Goal: Task Accomplishment & Management: Complete application form

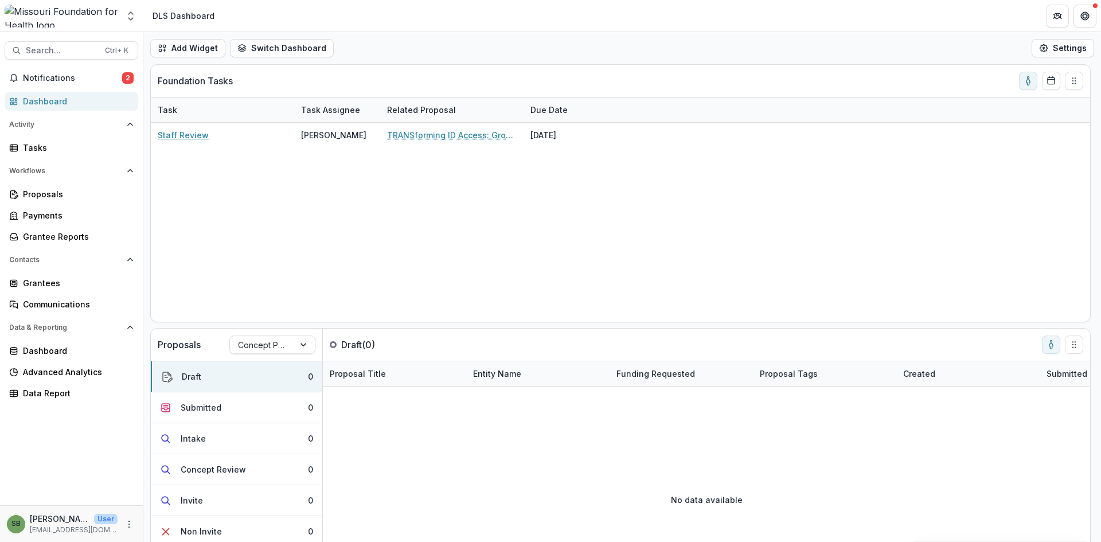
drag, startPoint x: 195, startPoint y: 138, endPoint x: 580, endPoint y: 291, distance: 414.4
click at [195, 138] on link "Staff Review" at bounding box center [183, 135] width 51 height 12
click at [184, 159] on div "Staff Review [PERSON_NAME] TRANSforming ID Access: Growing Capacity to Defend &…" at bounding box center [621, 222] width 940 height 199
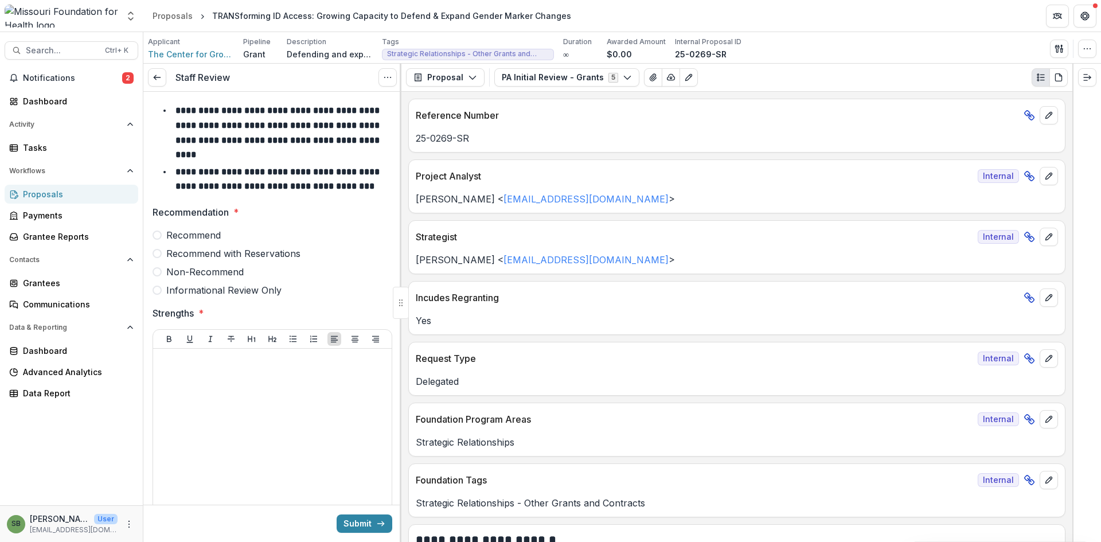
click at [623, 74] on icon "button" at bounding box center [627, 77] width 9 height 9
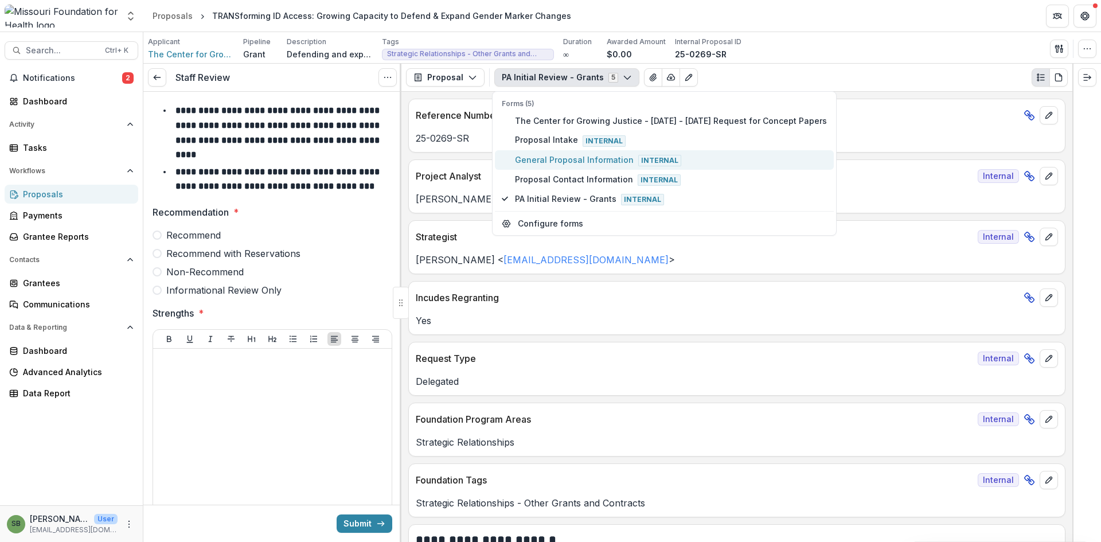
click at [584, 159] on span "General Proposal Information Internal" at bounding box center [671, 160] width 312 height 13
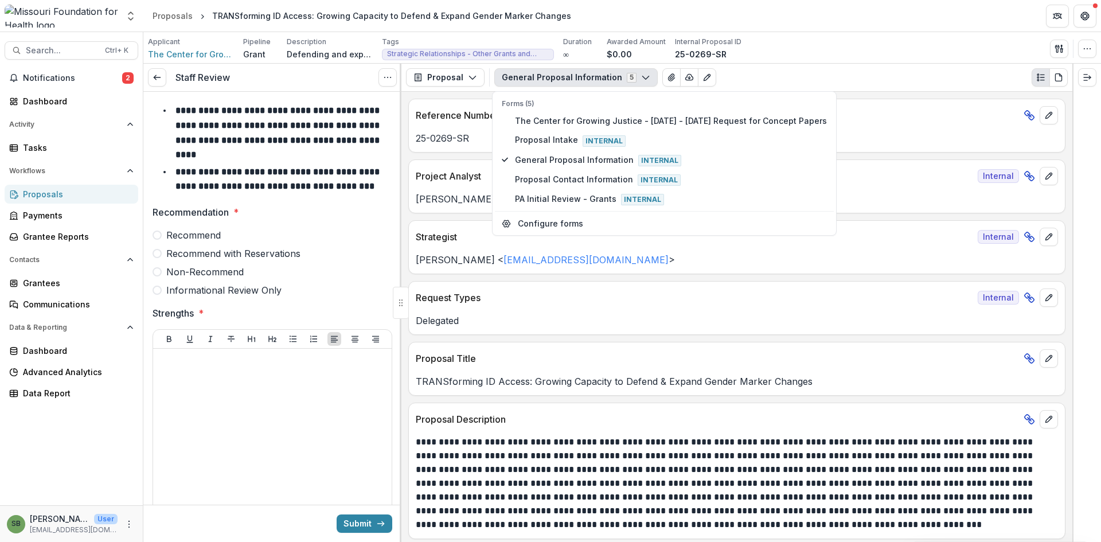
click at [665, 334] on div "Request Types Internal Delegated" at bounding box center [736, 308] width 657 height 54
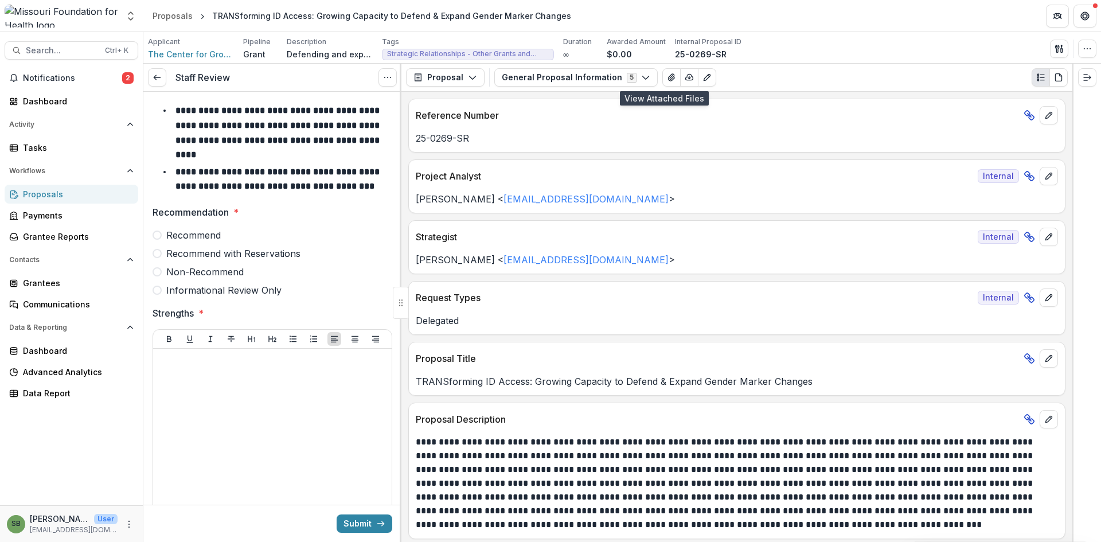
click at [662, 83] on button "View Attached Files" at bounding box center [671, 77] width 18 height 18
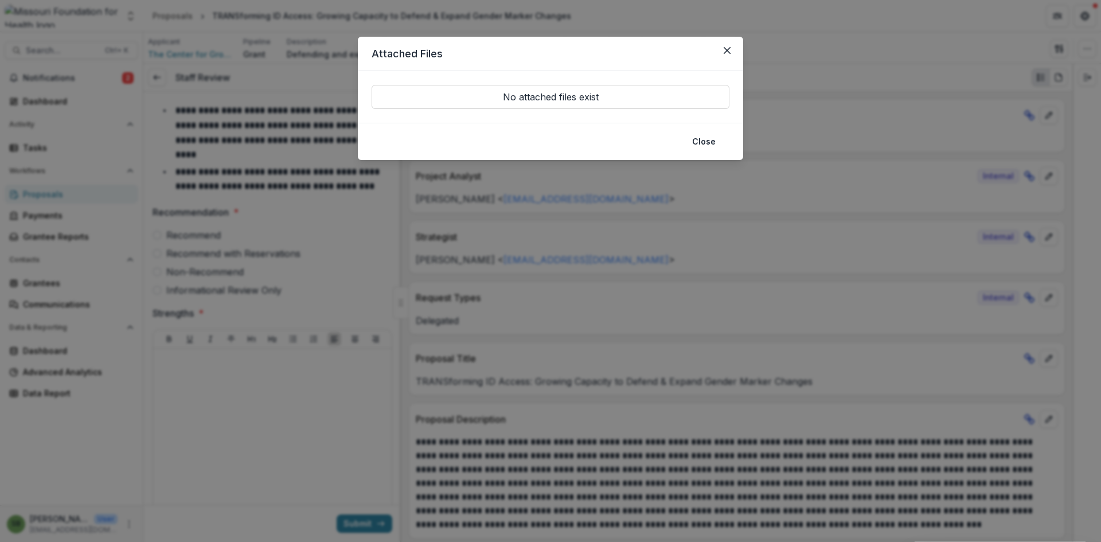
click at [730, 46] on button "Close" at bounding box center [727, 50] width 18 height 18
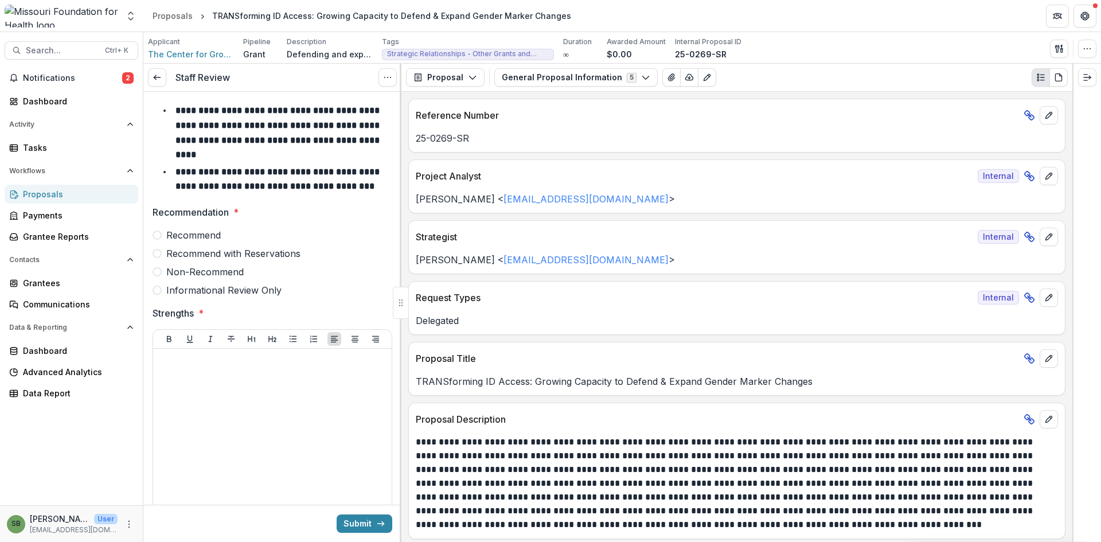
click at [464, 81] on button "Proposal" at bounding box center [445, 77] width 79 height 18
click at [641, 78] on icon "button" at bounding box center [645, 77] width 9 height 9
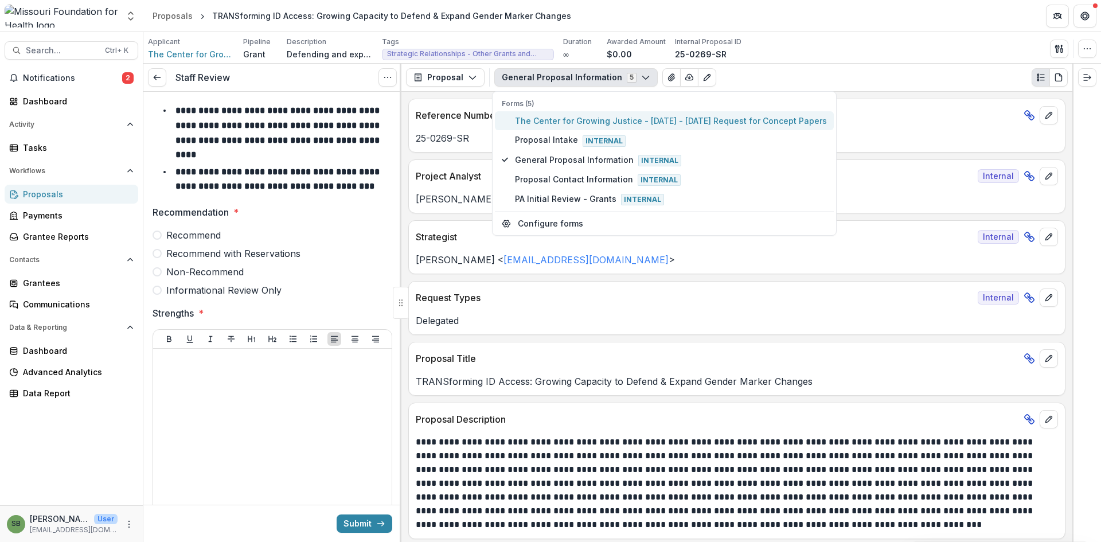
click at [528, 121] on span "The Center for Growing Justice - [DATE] - [DATE] Request for Concept Papers" at bounding box center [671, 121] width 312 height 12
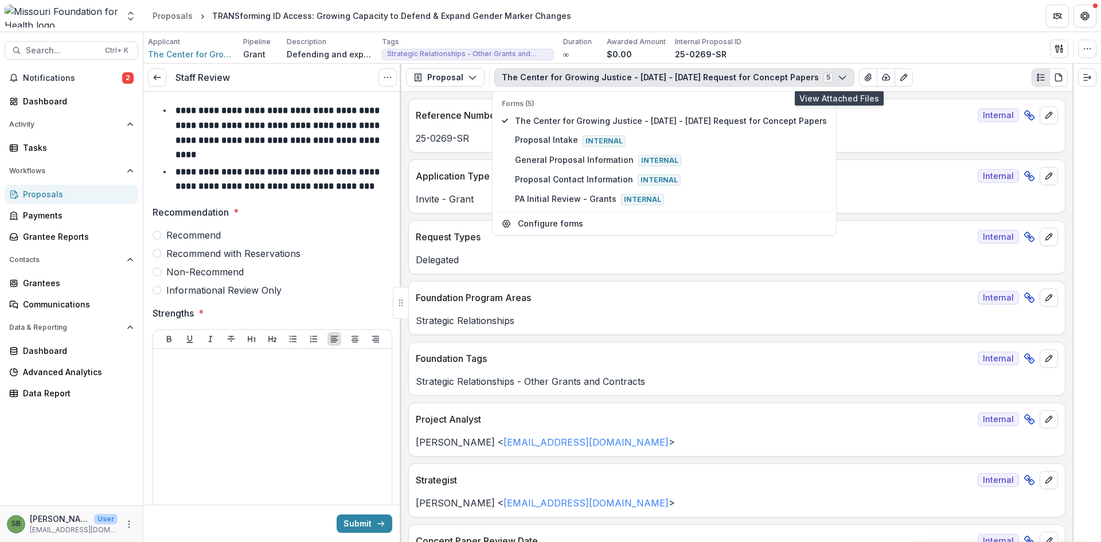
click at [865, 77] on icon "View Attached Files" at bounding box center [868, 77] width 6 height 7
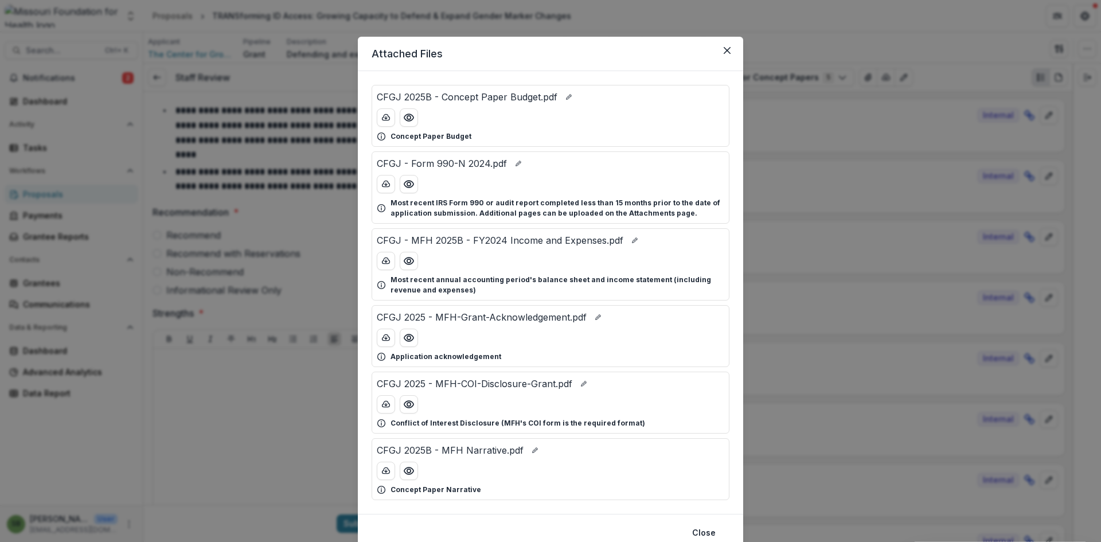
scroll to position [46, 0]
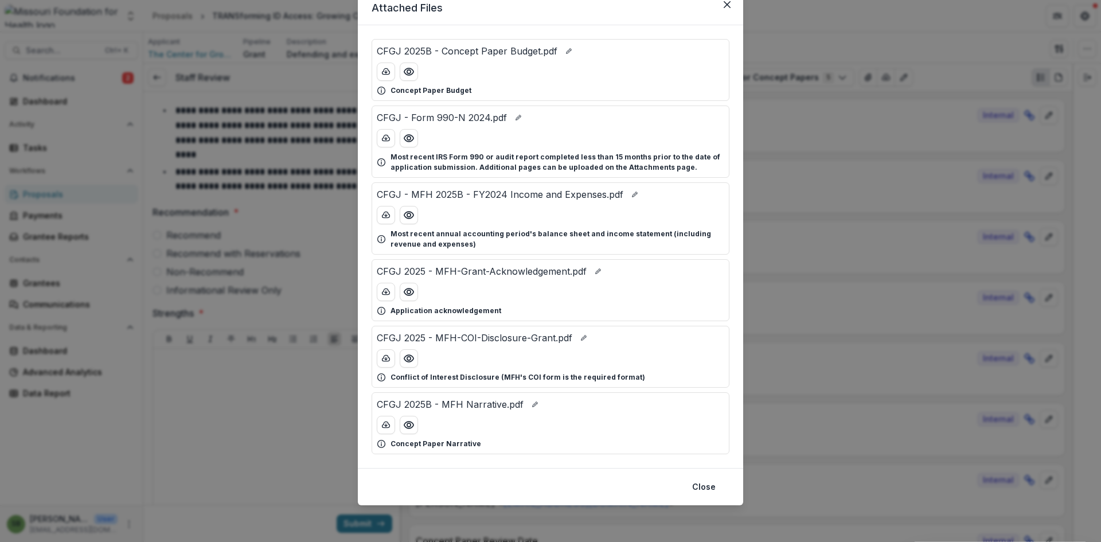
click at [385, 426] on polyline "download-button" at bounding box center [386, 425] width 2 height 1
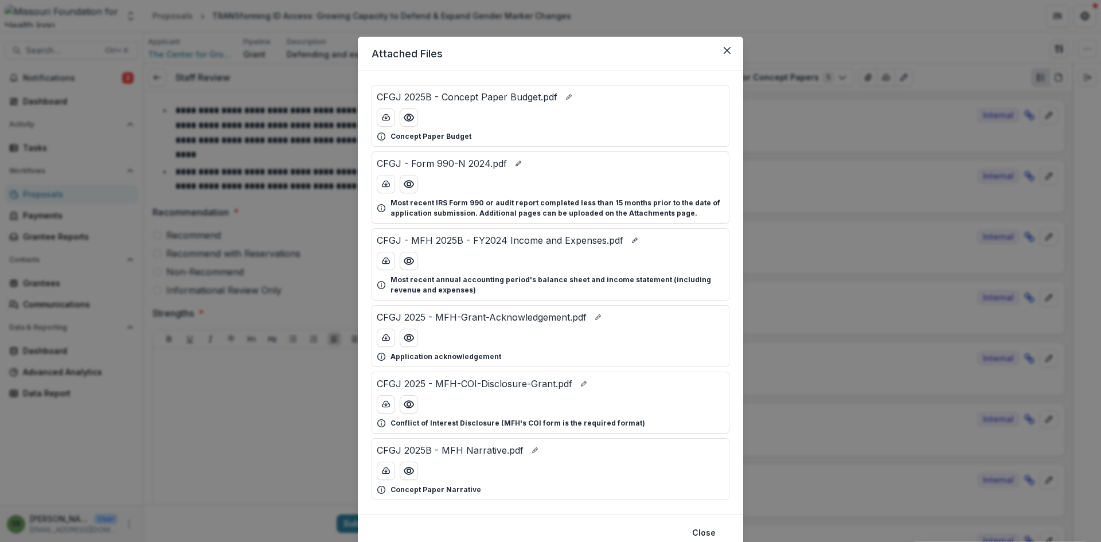
click at [383, 119] on icon "download-button" at bounding box center [385, 117] width 9 height 9
click at [730, 52] on button "Close" at bounding box center [727, 50] width 18 height 18
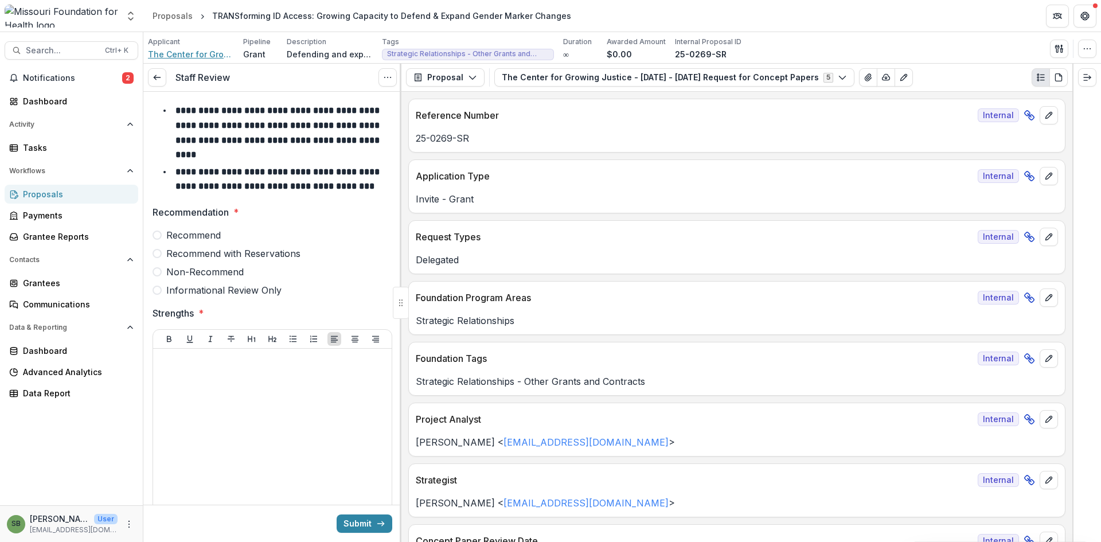
click at [172, 52] on span "The Center for Growing Justice" at bounding box center [191, 54] width 86 height 12
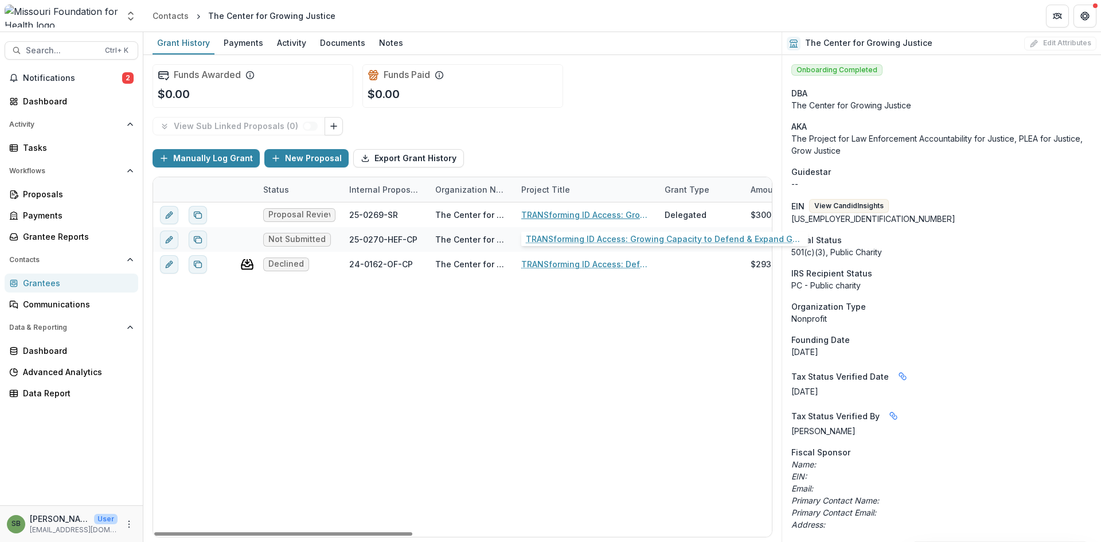
click at [582, 213] on link "TRANSforming ID Access: Growing Capacity to Defend & Expand Gender Marker Chang…" at bounding box center [586, 215] width 130 height 12
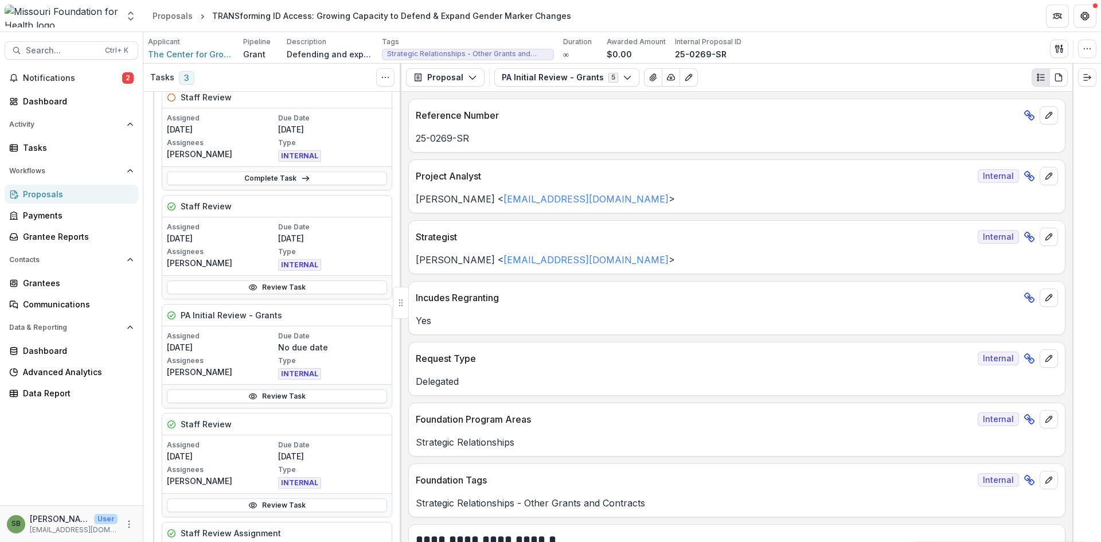
scroll to position [287, 0]
click at [319, 286] on link "Review Task" at bounding box center [277, 285] width 220 height 14
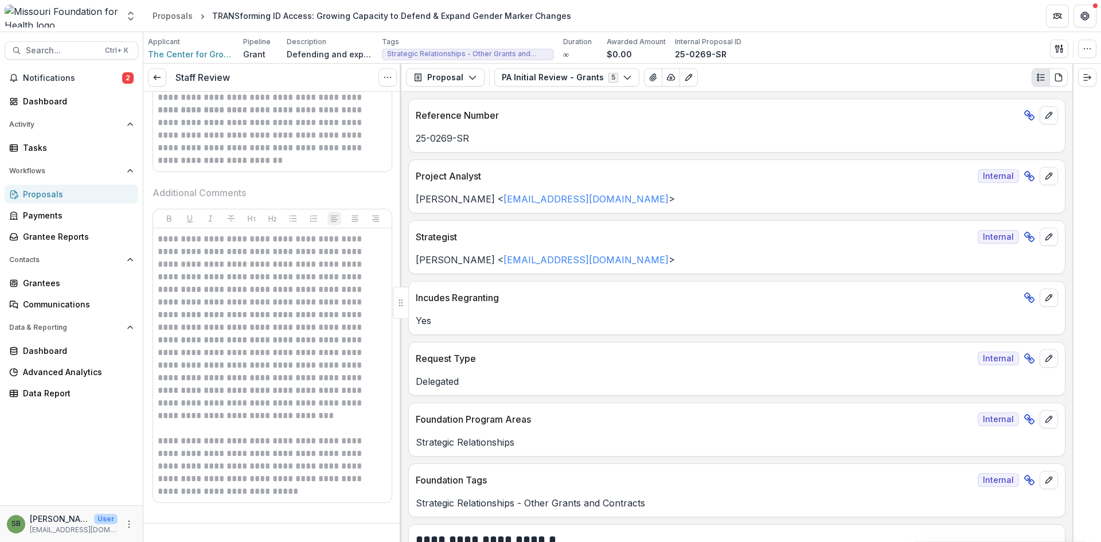
scroll to position [736, 0]
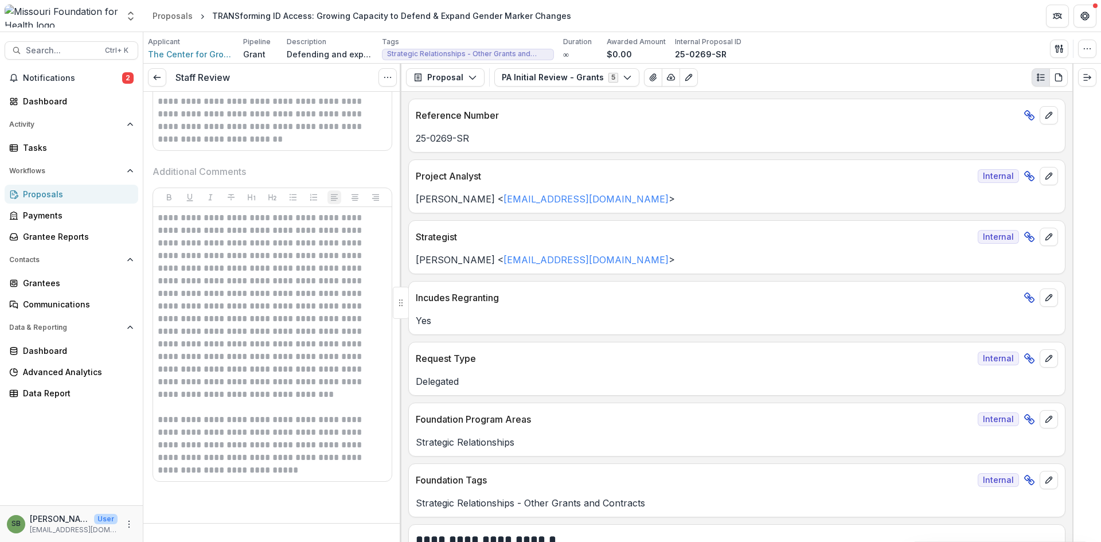
click at [157, 79] on icon at bounding box center [157, 77] width 9 height 9
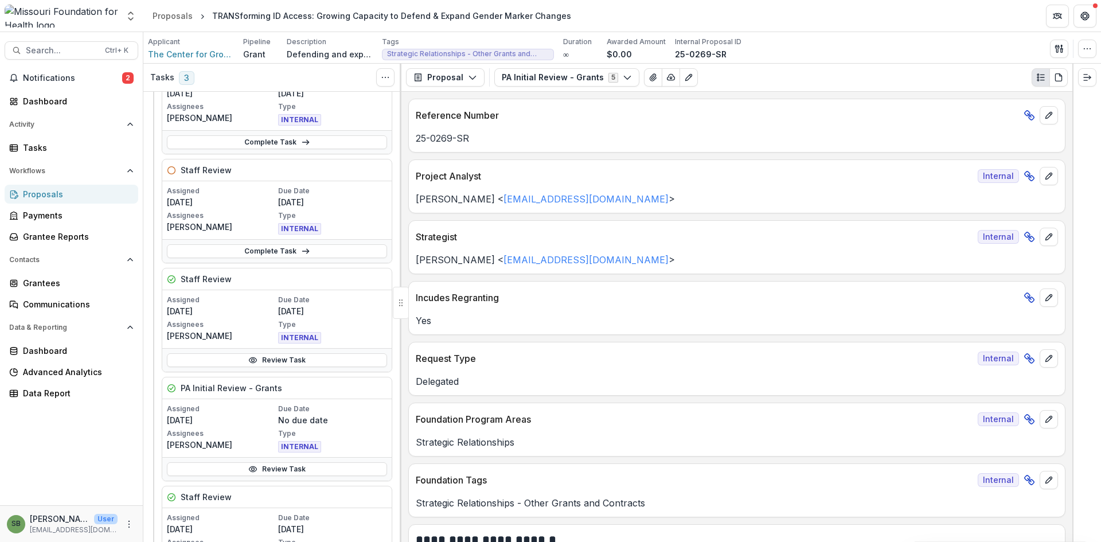
scroll to position [229, 0]
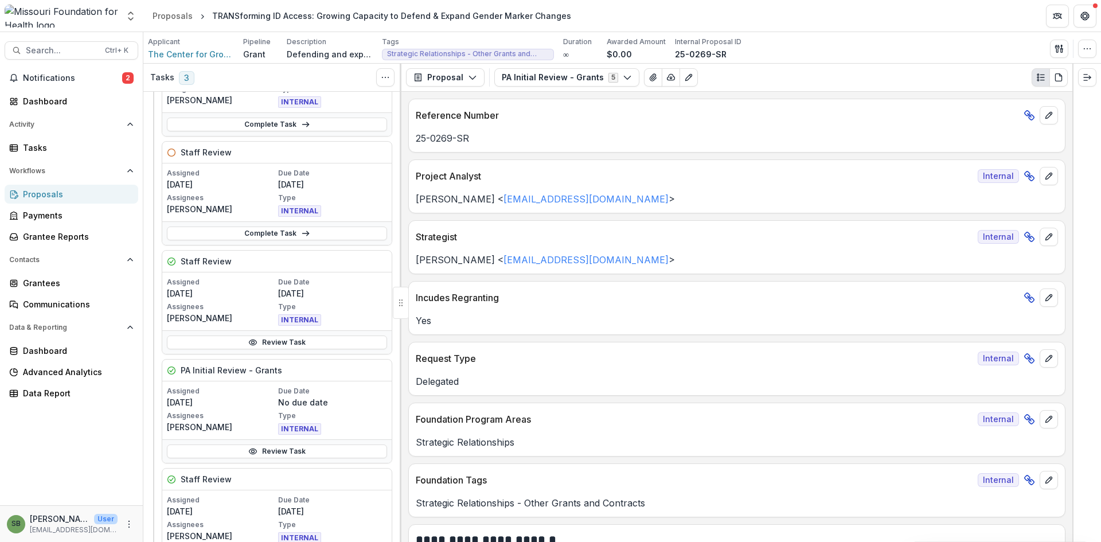
click at [237, 446] on link "Review Task" at bounding box center [277, 452] width 220 height 14
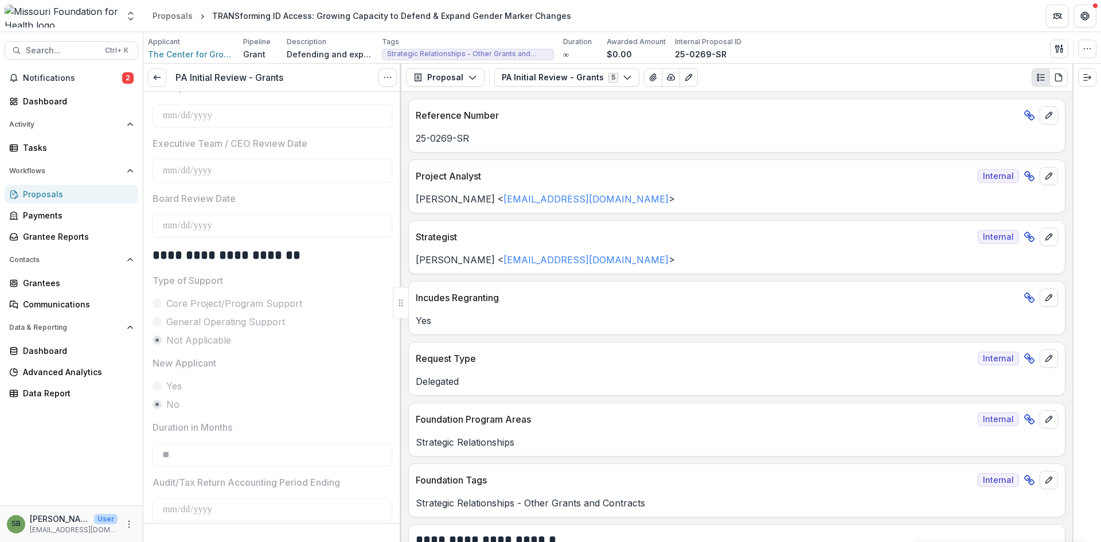
scroll to position [574, 0]
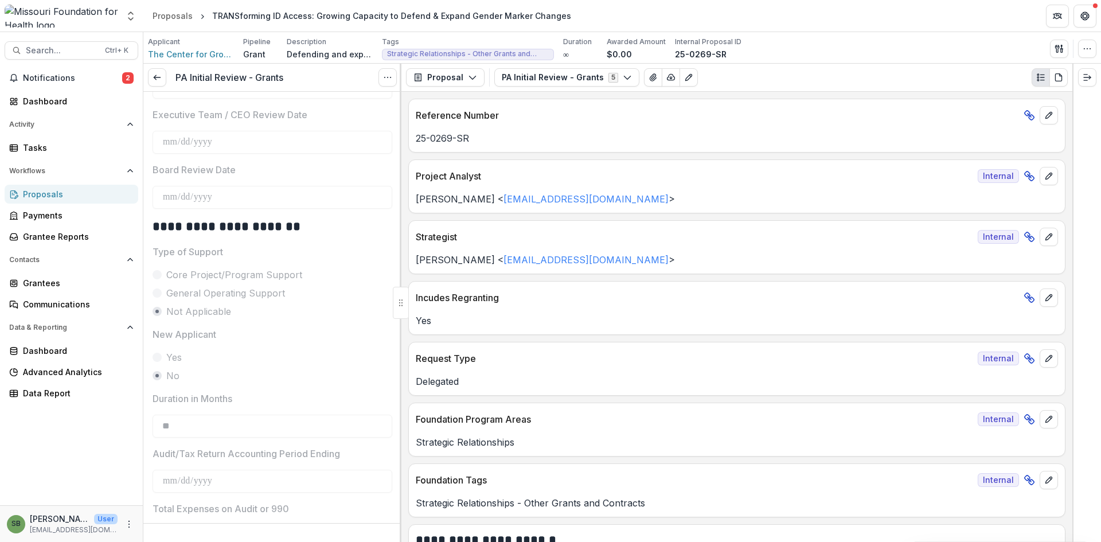
click at [159, 70] on link at bounding box center [157, 77] width 18 height 18
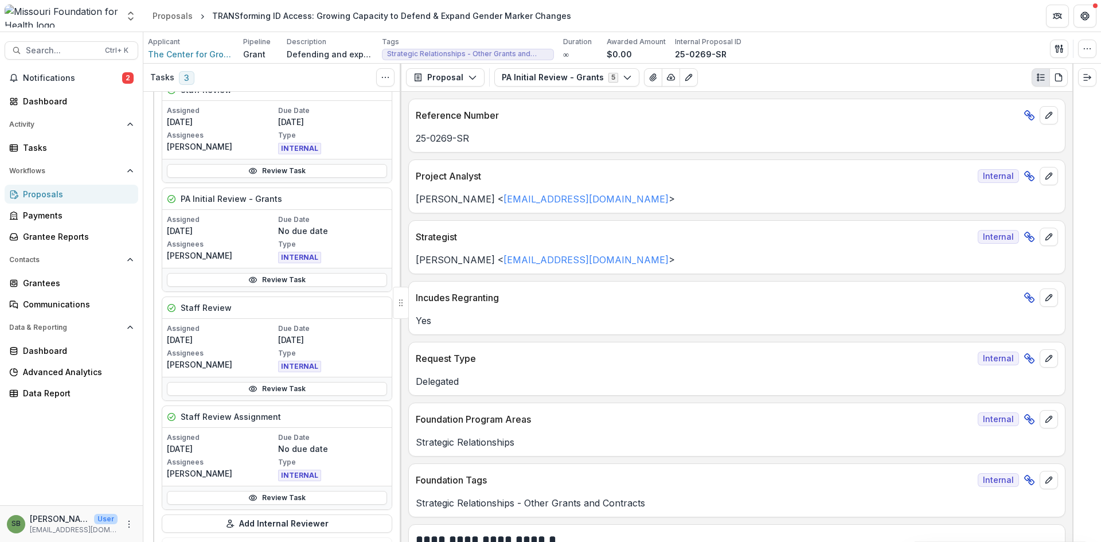
scroll to position [402, 0]
click at [342, 392] on link "Review Task" at bounding box center [277, 388] width 220 height 14
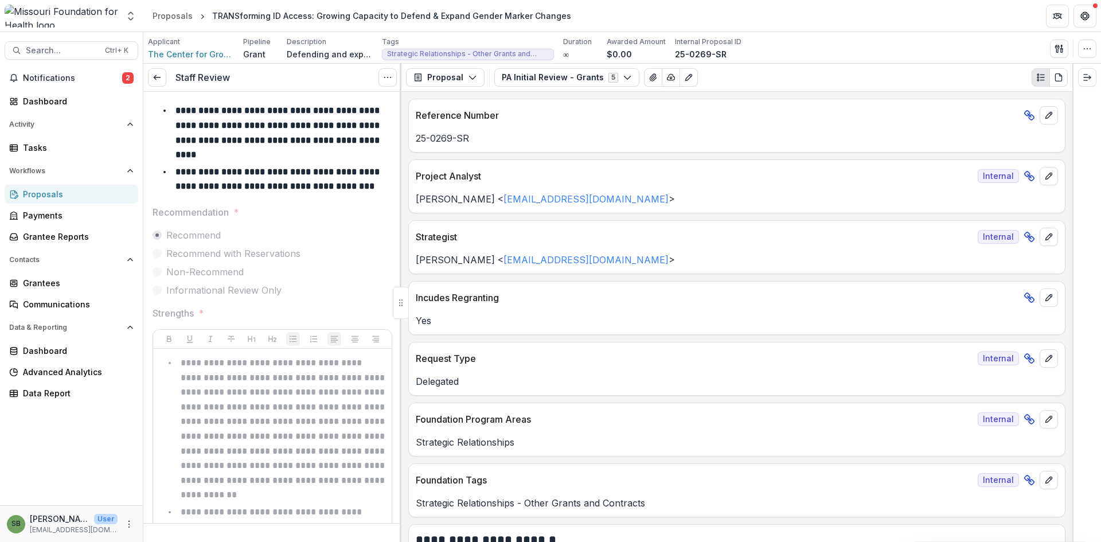
click at [157, 77] on line at bounding box center [157, 77] width 6 height 0
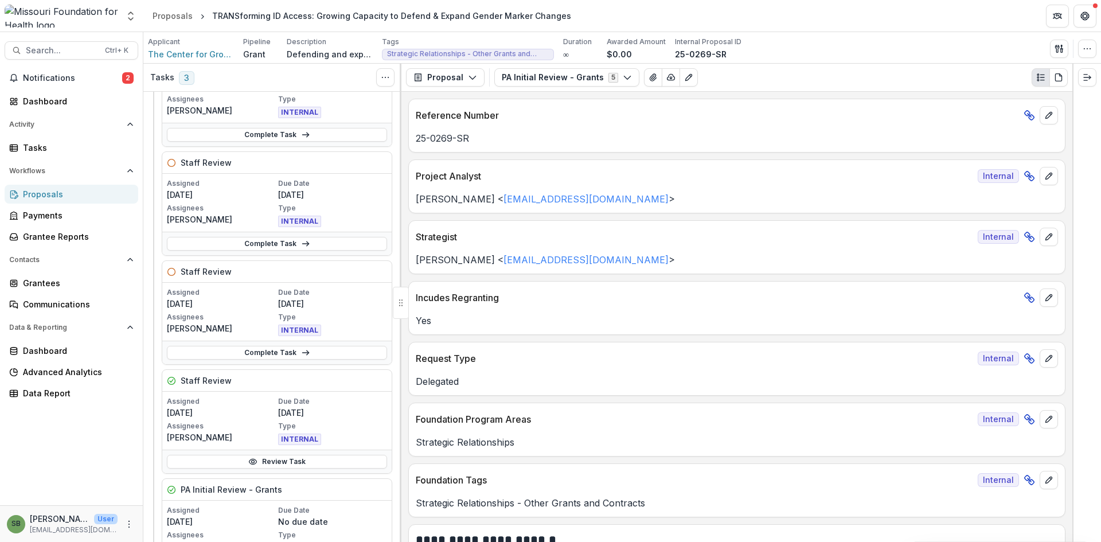
scroll to position [115, 0]
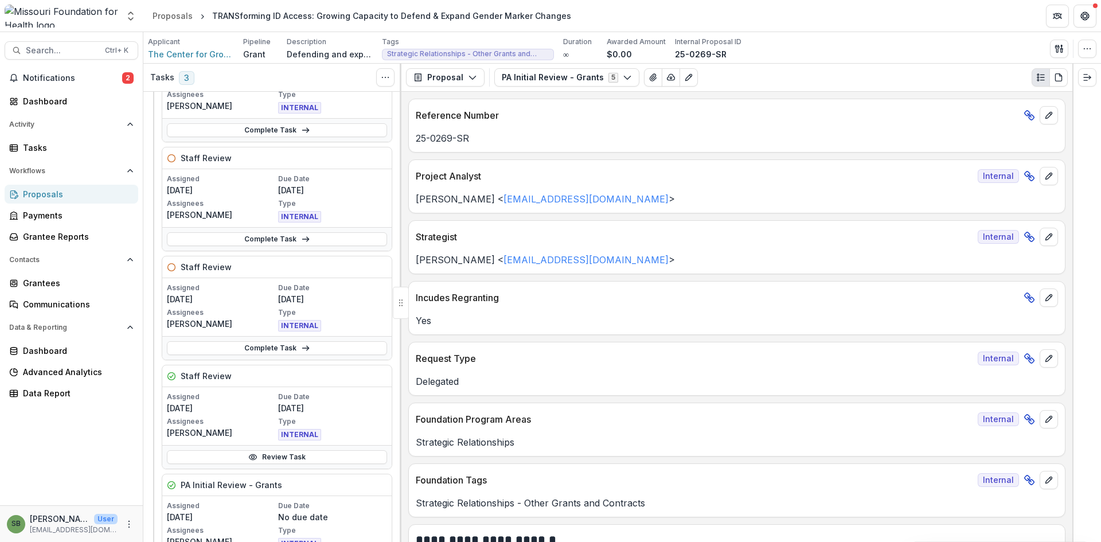
click at [264, 459] on link "Review Task" at bounding box center [277, 457] width 220 height 14
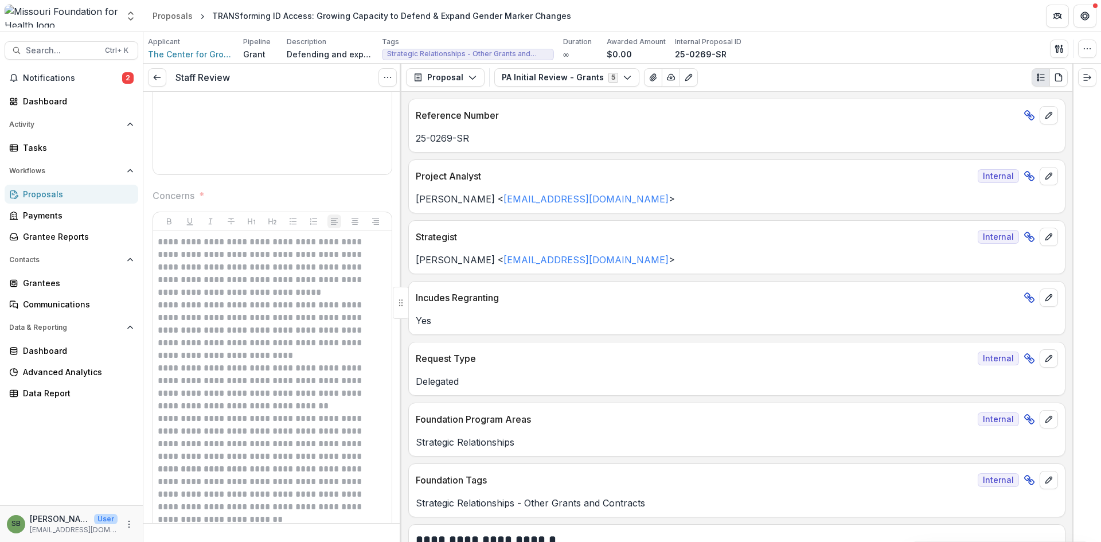
scroll to position [172, 0]
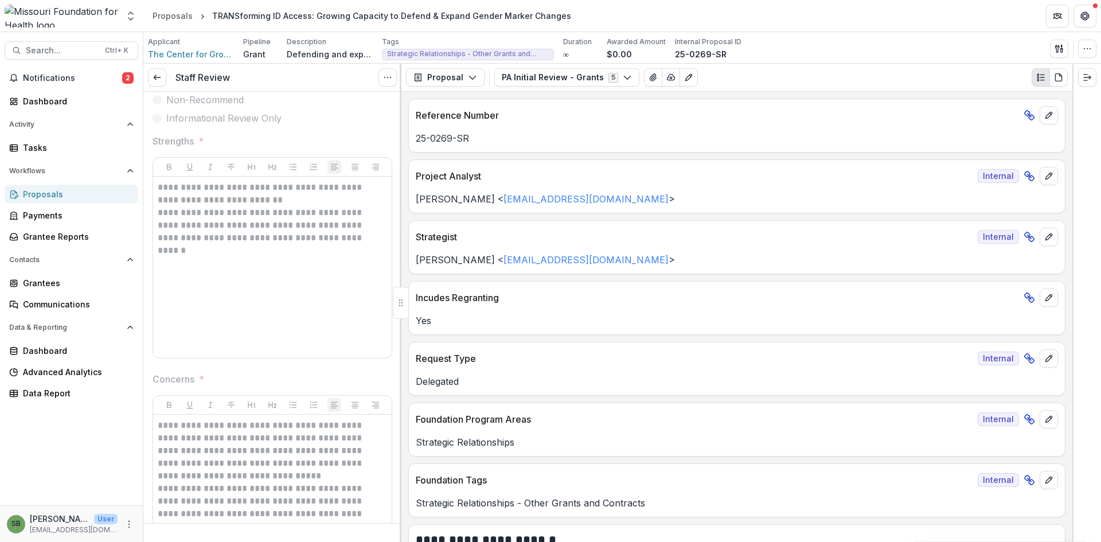
click at [154, 76] on icon at bounding box center [157, 77] width 9 height 9
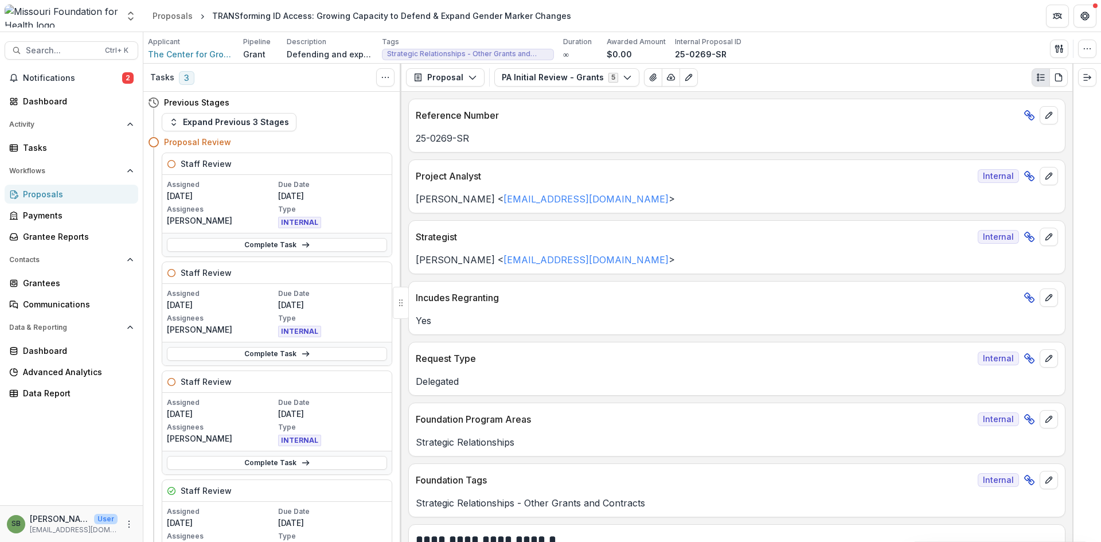
click at [276, 240] on link "Complete Task" at bounding box center [277, 245] width 220 height 14
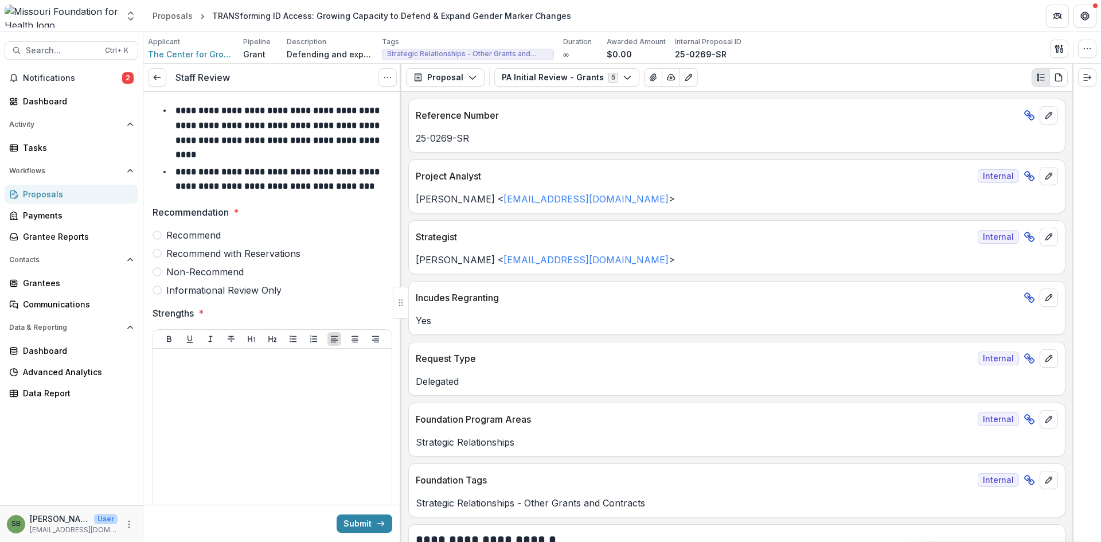
click at [162, 259] on label "Recommend with Reservations" at bounding box center [273, 254] width 240 height 14
click at [220, 411] on div at bounding box center [272, 439] width 229 height 172
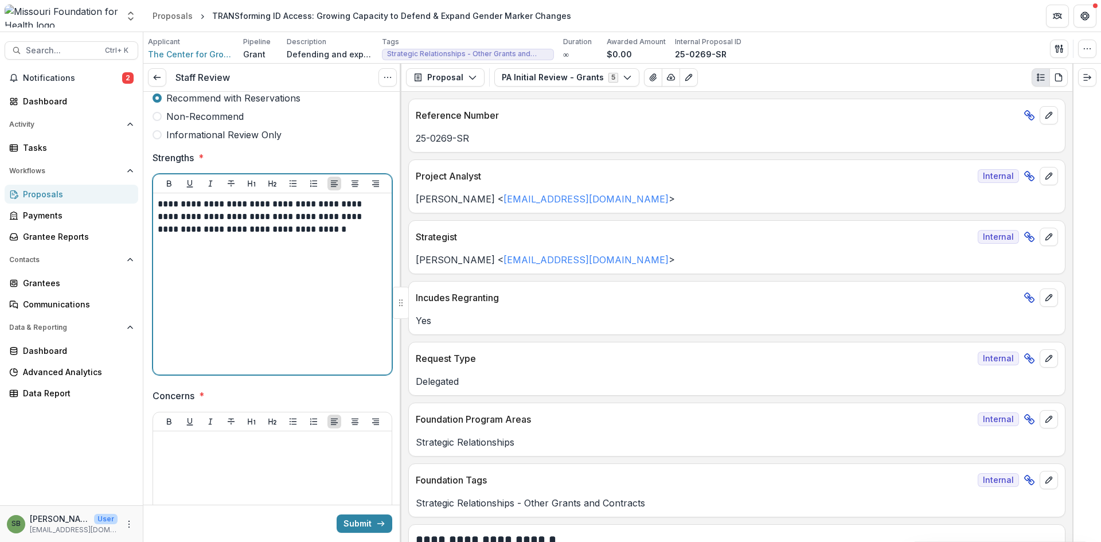
scroll to position [172, 0]
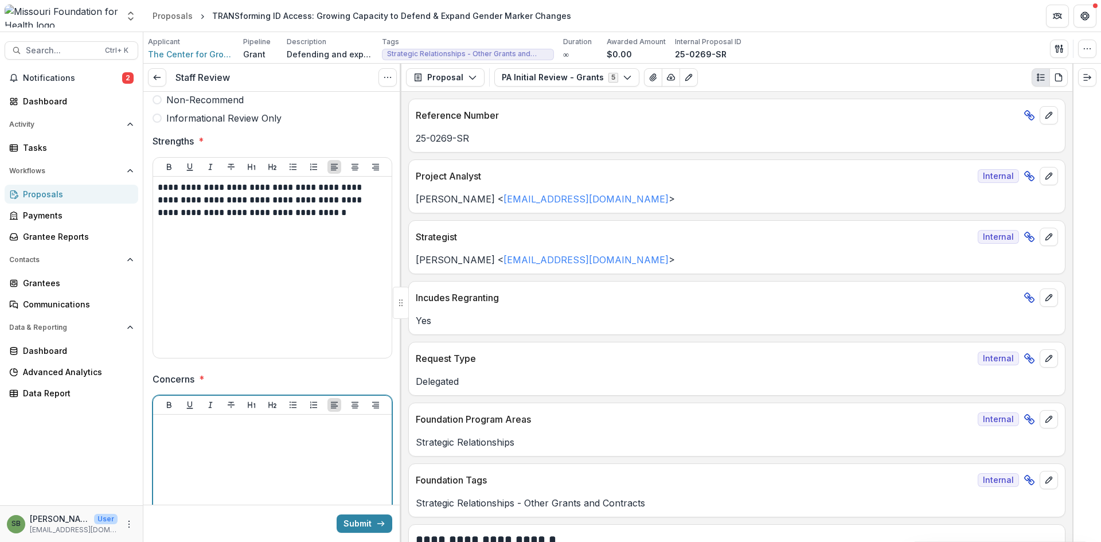
click at [228, 448] on div at bounding box center [272, 505] width 229 height 172
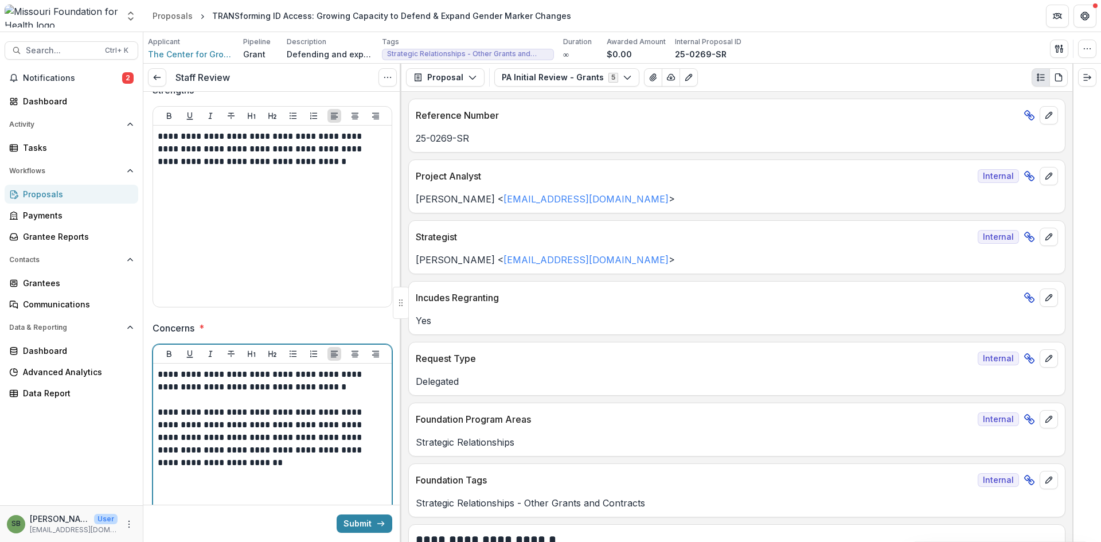
scroll to position [229, 0]
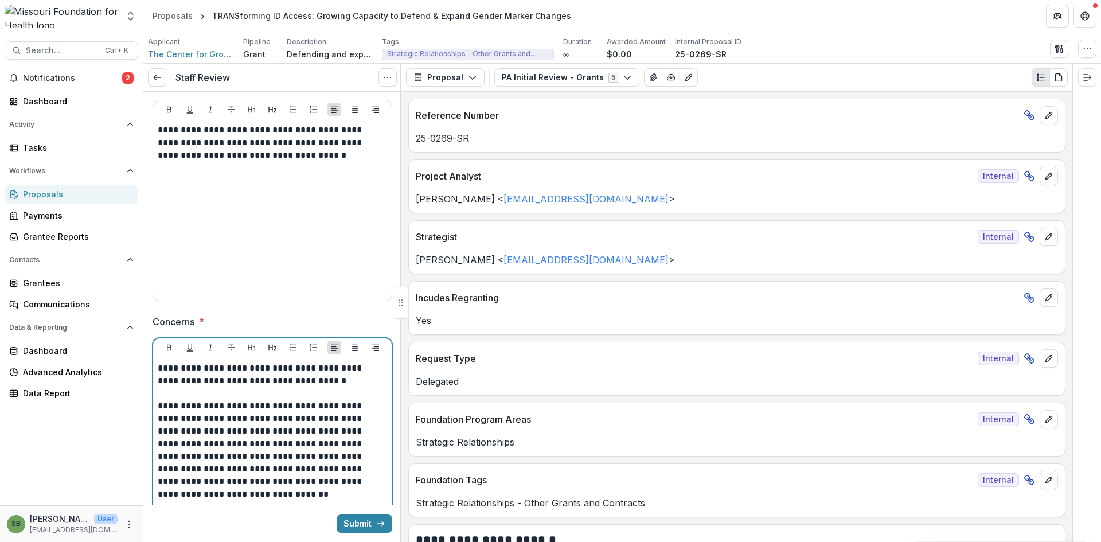
click at [257, 458] on p "**********" at bounding box center [271, 431] width 226 height 139
click at [305, 455] on p "**********" at bounding box center [271, 431] width 226 height 139
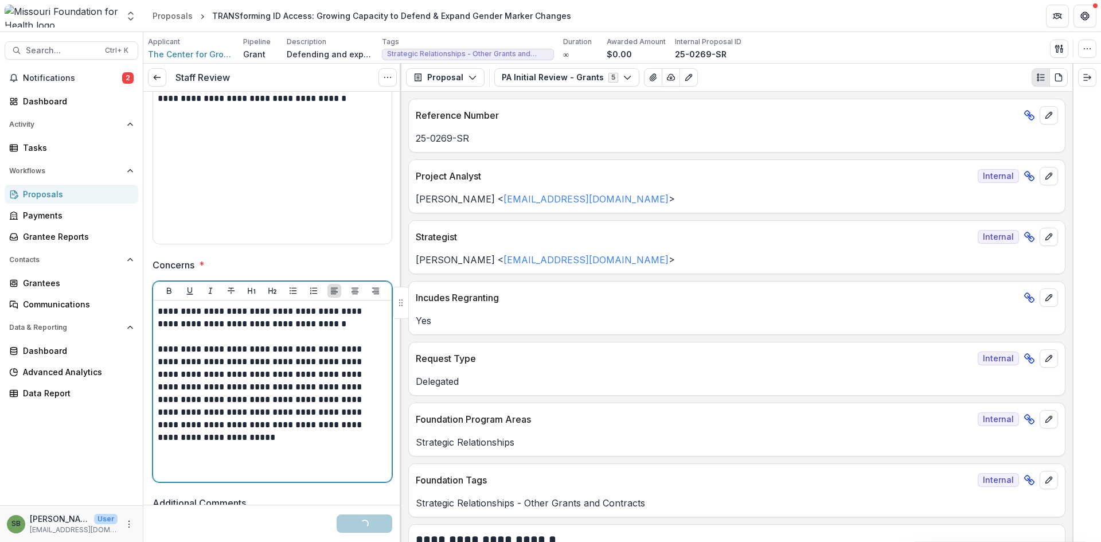
scroll to position [287, 0]
click at [378, 426] on p "**********" at bounding box center [271, 368] width 226 height 126
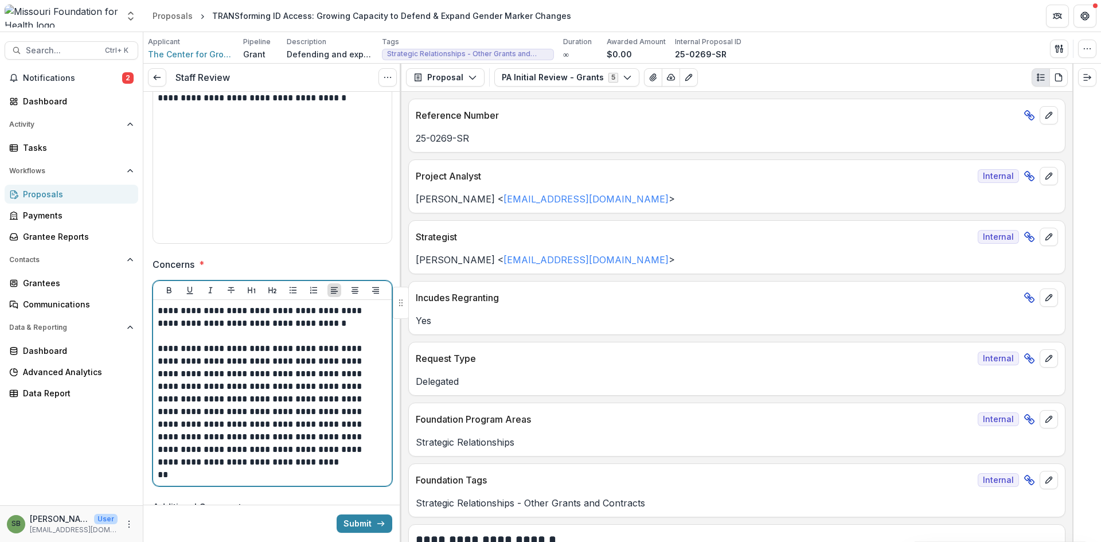
click at [198, 475] on p "**" at bounding box center [271, 475] width 226 height 13
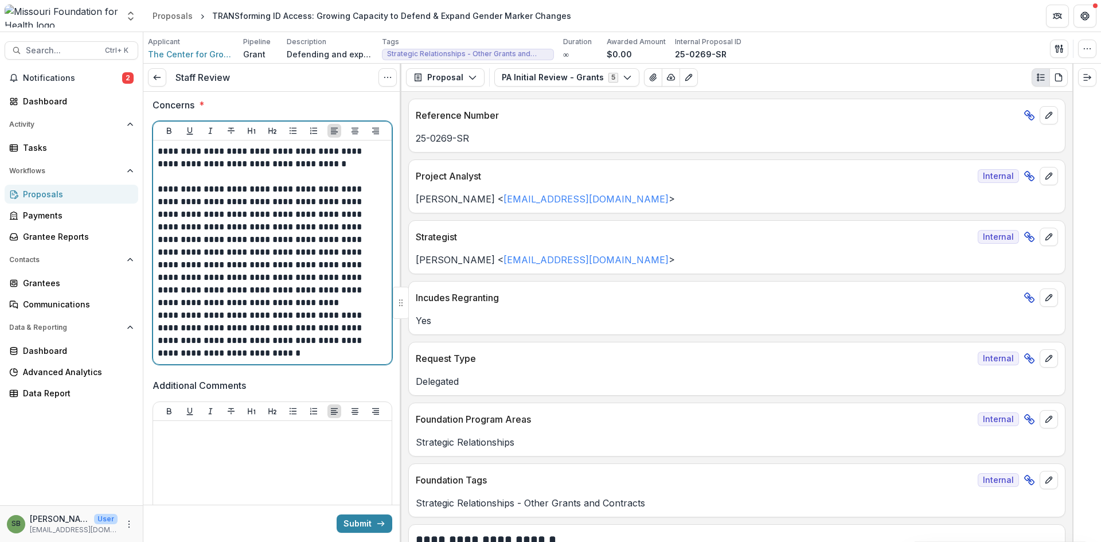
scroll to position [459, 0]
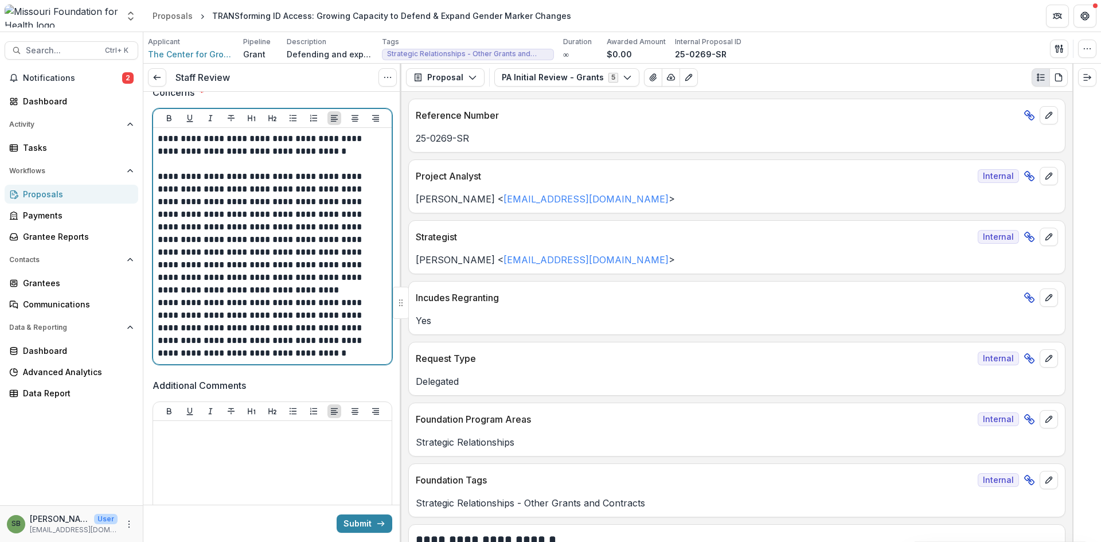
click at [256, 349] on p "**********" at bounding box center [271, 328] width 226 height 63
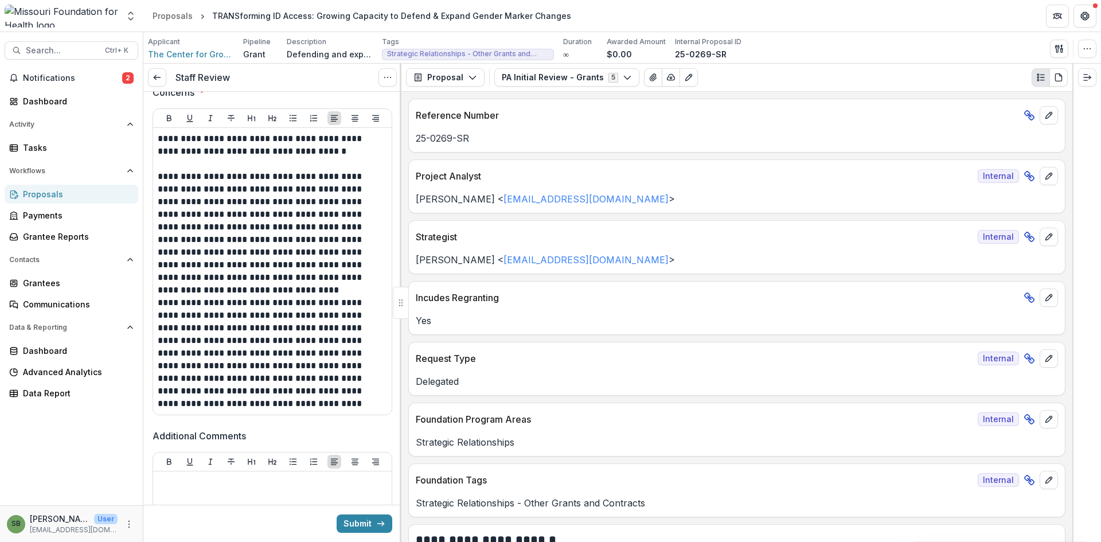
click at [337, 410] on div "**********" at bounding box center [272, 271] width 239 height 287
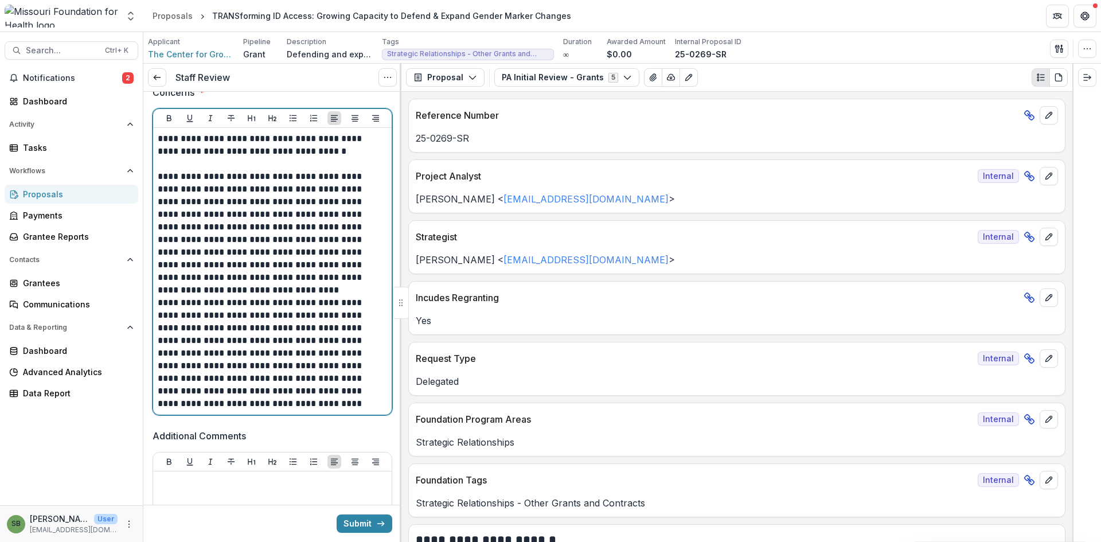
click at [336, 402] on p "**********" at bounding box center [271, 354] width 226 height 114
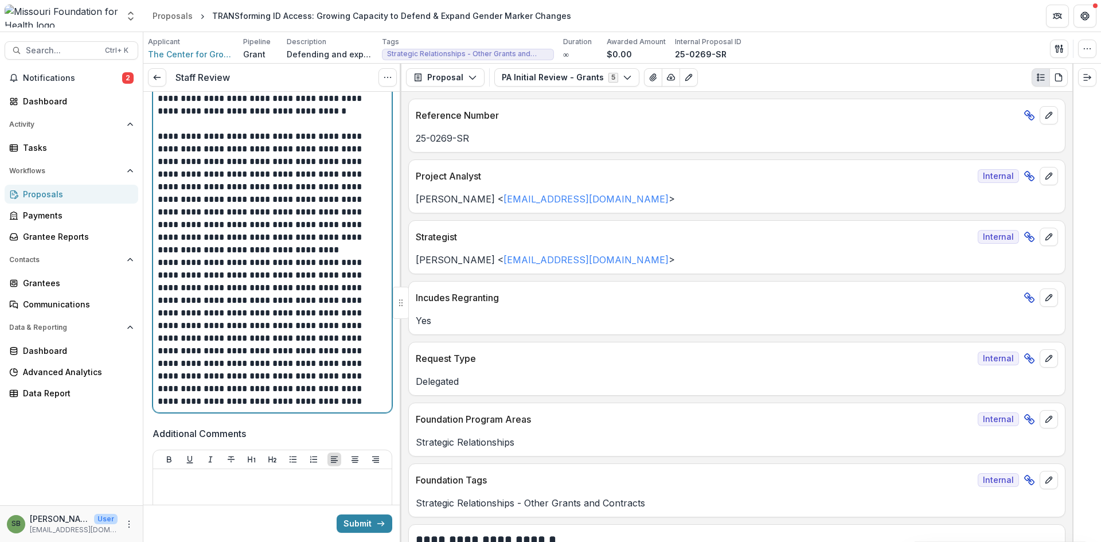
scroll to position [516, 0]
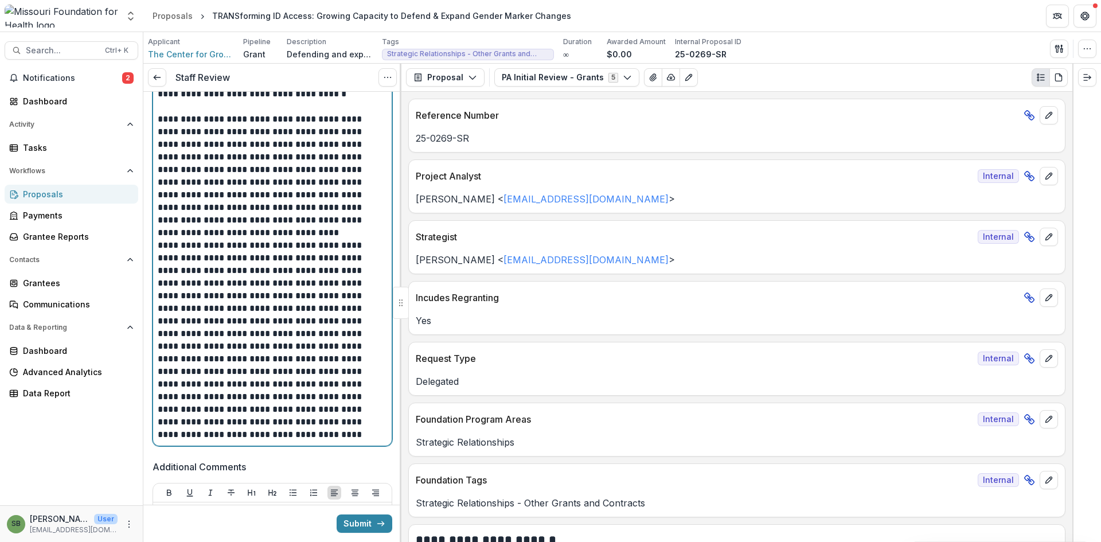
click at [232, 437] on p "**********" at bounding box center [271, 340] width 226 height 202
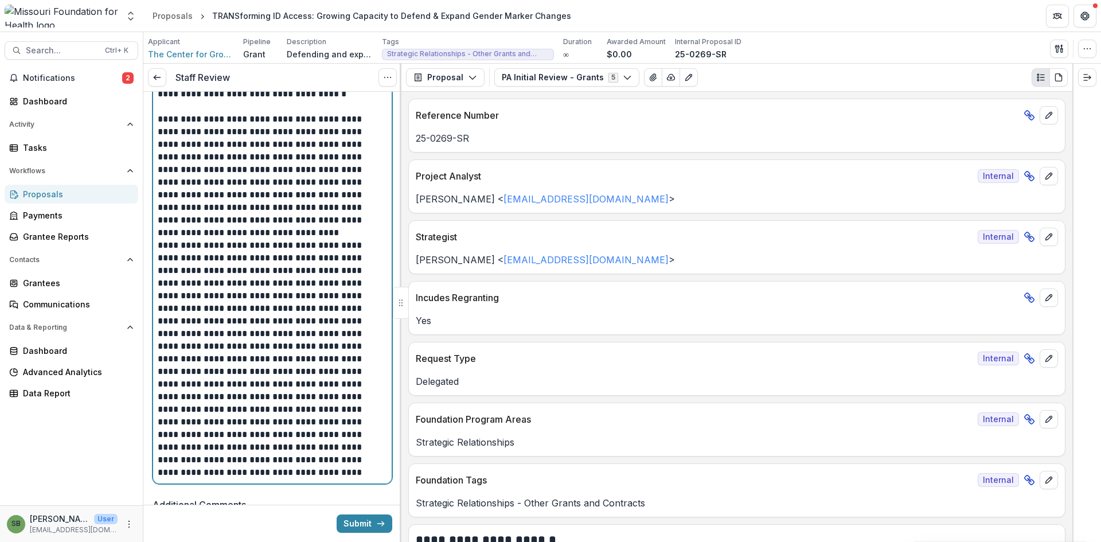
click at [294, 257] on p "**********" at bounding box center [271, 359] width 226 height 240
click at [326, 373] on p "**********" at bounding box center [271, 359] width 226 height 240
click at [214, 474] on p "**********" at bounding box center [271, 359] width 226 height 240
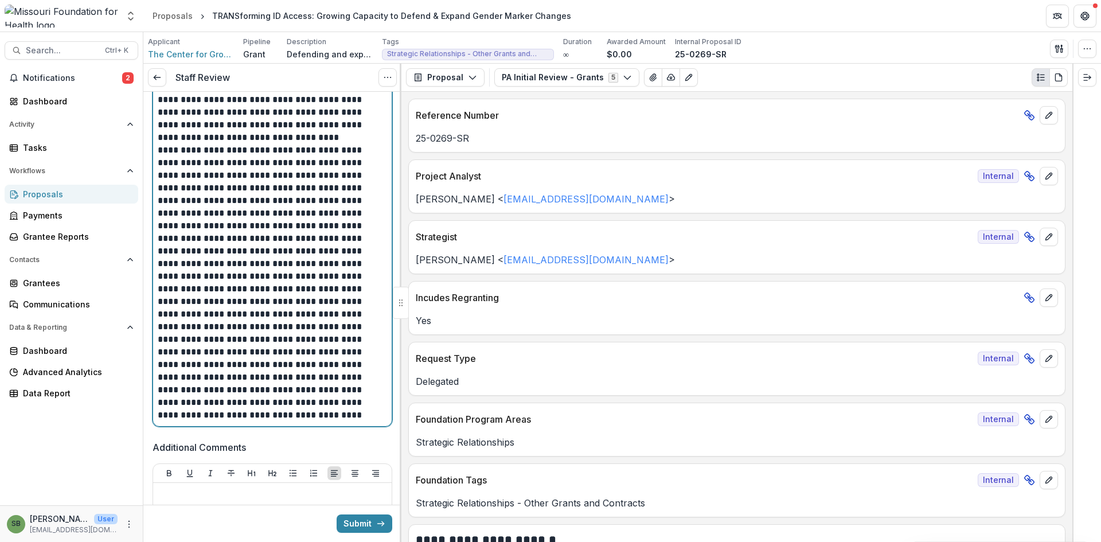
scroll to position [631, 0]
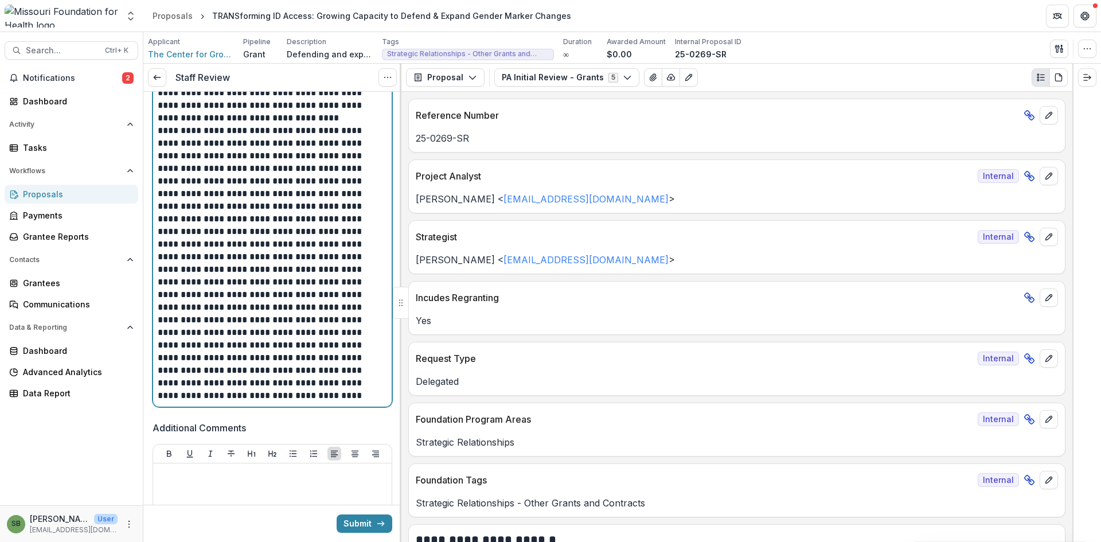
click at [280, 360] on p at bounding box center [271, 263] width 226 height 278
click at [318, 401] on p at bounding box center [271, 263] width 226 height 278
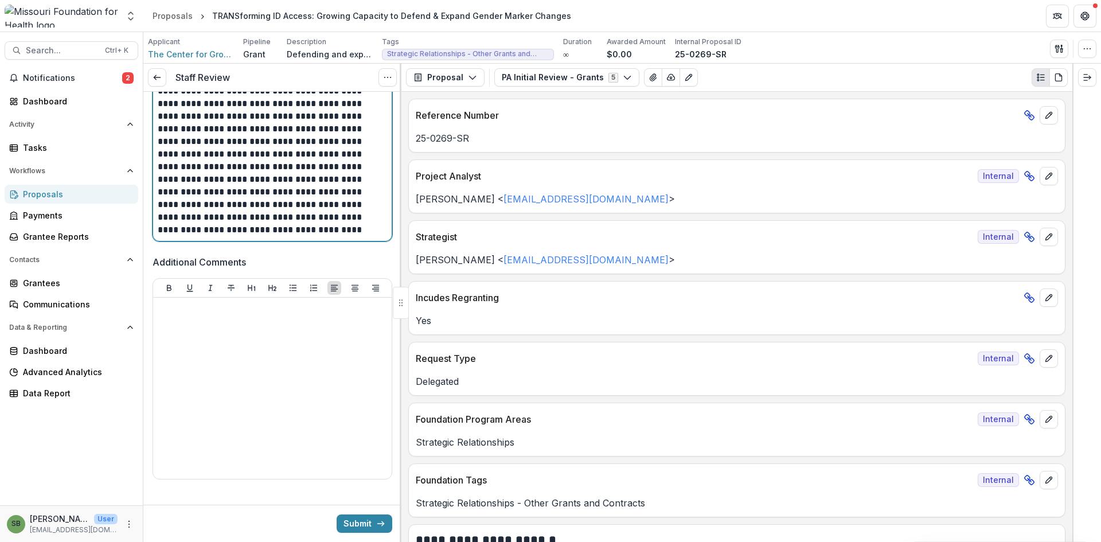
scroll to position [803, 0]
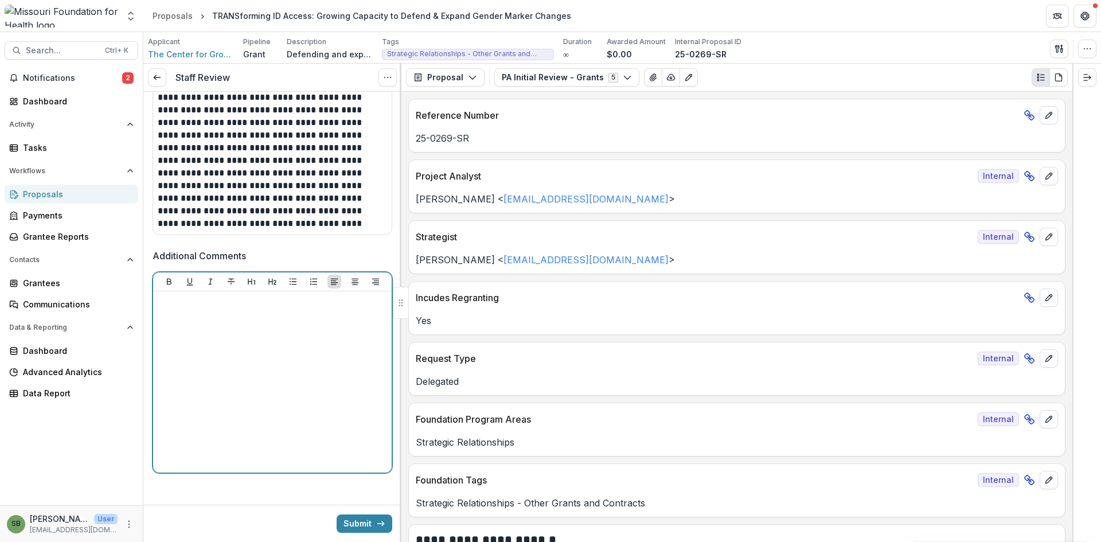
click at [317, 400] on div at bounding box center [272, 382] width 229 height 172
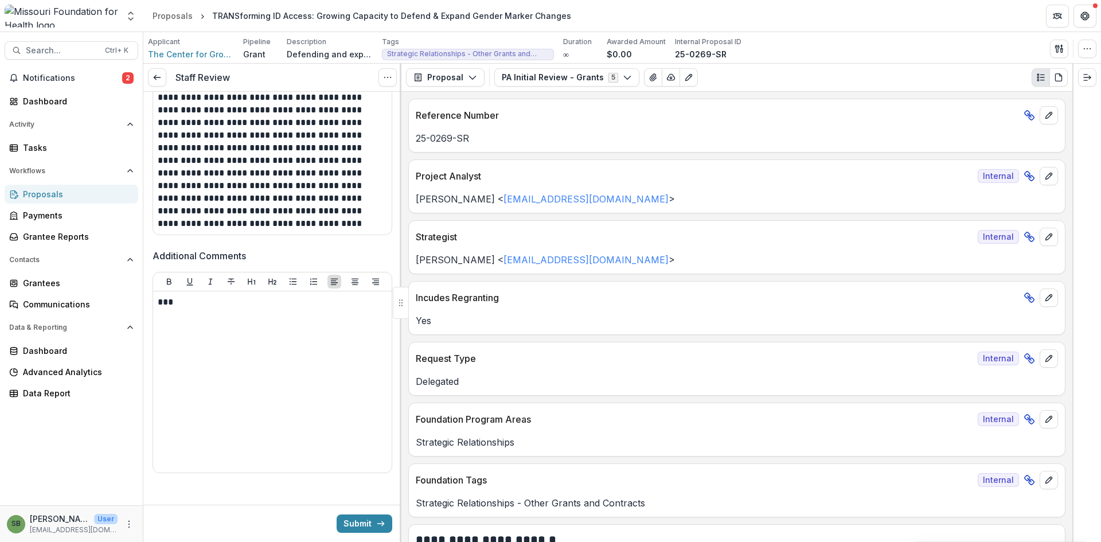
click at [353, 525] on button "Submit" at bounding box center [365, 523] width 56 height 18
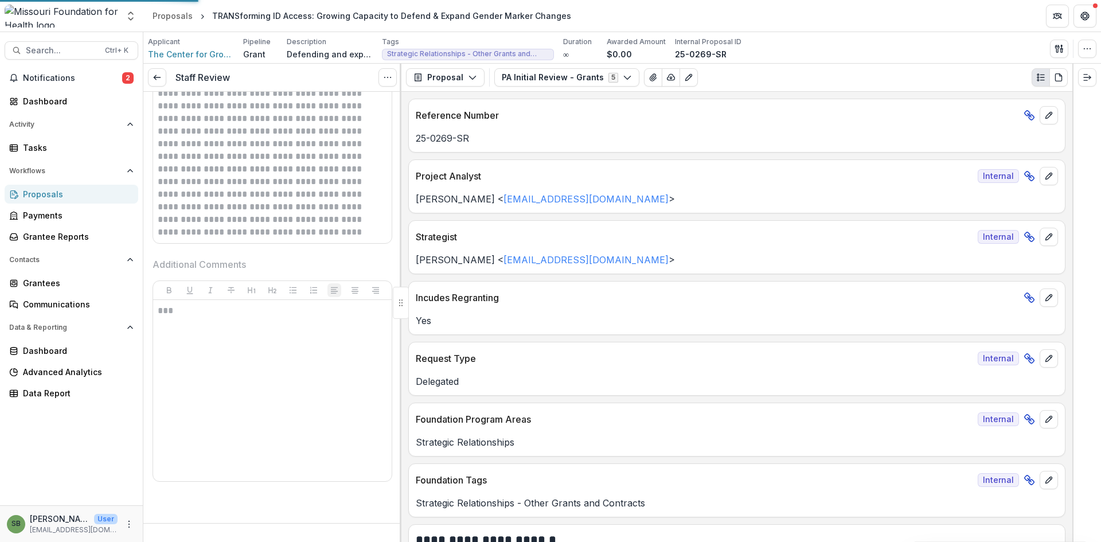
scroll to position [794, 0]
